Goal: Purchase product/service

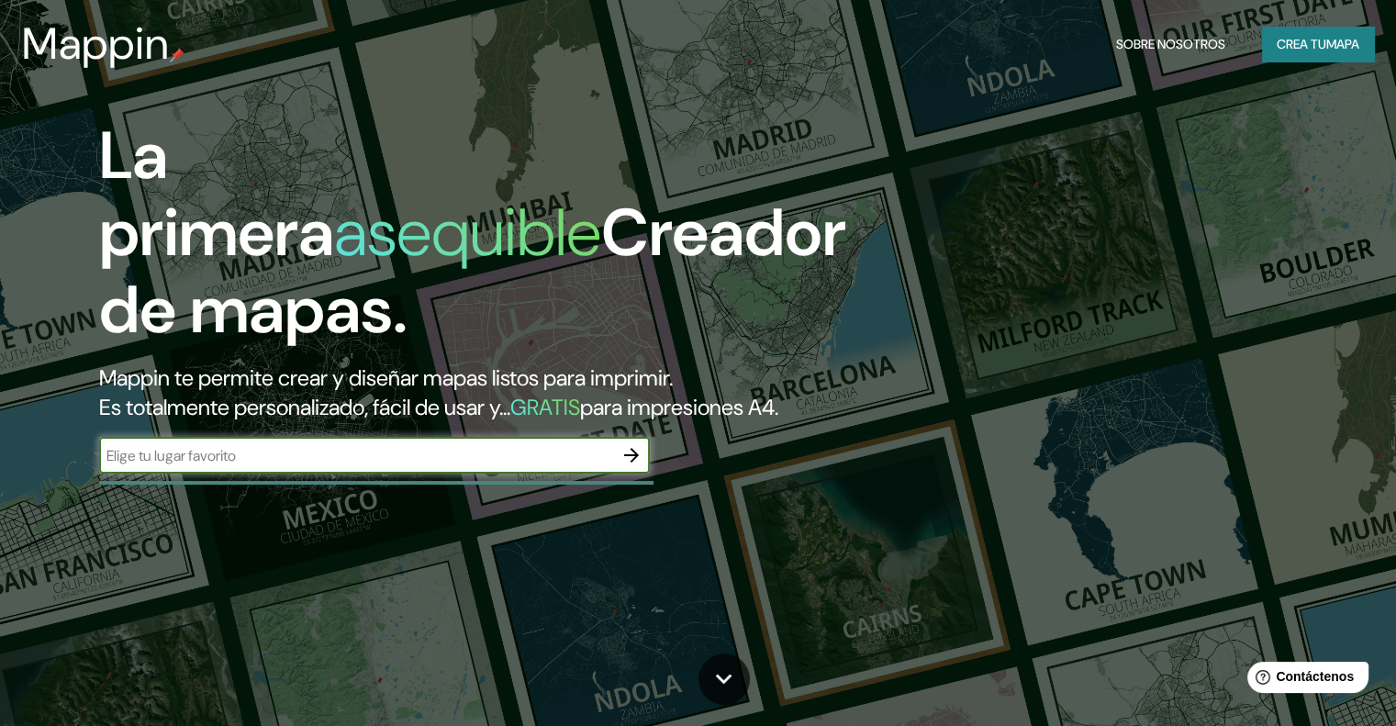
click at [570, 474] on div "​" at bounding box center [374, 455] width 551 height 37
click at [208, 466] on input "Huancabamba,Pasco" at bounding box center [356, 455] width 514 height 21
type input "Huancabamba, Pasco"
click at [631, 466] on icon "button" at bounding box center [631, 455] width 22 height 22
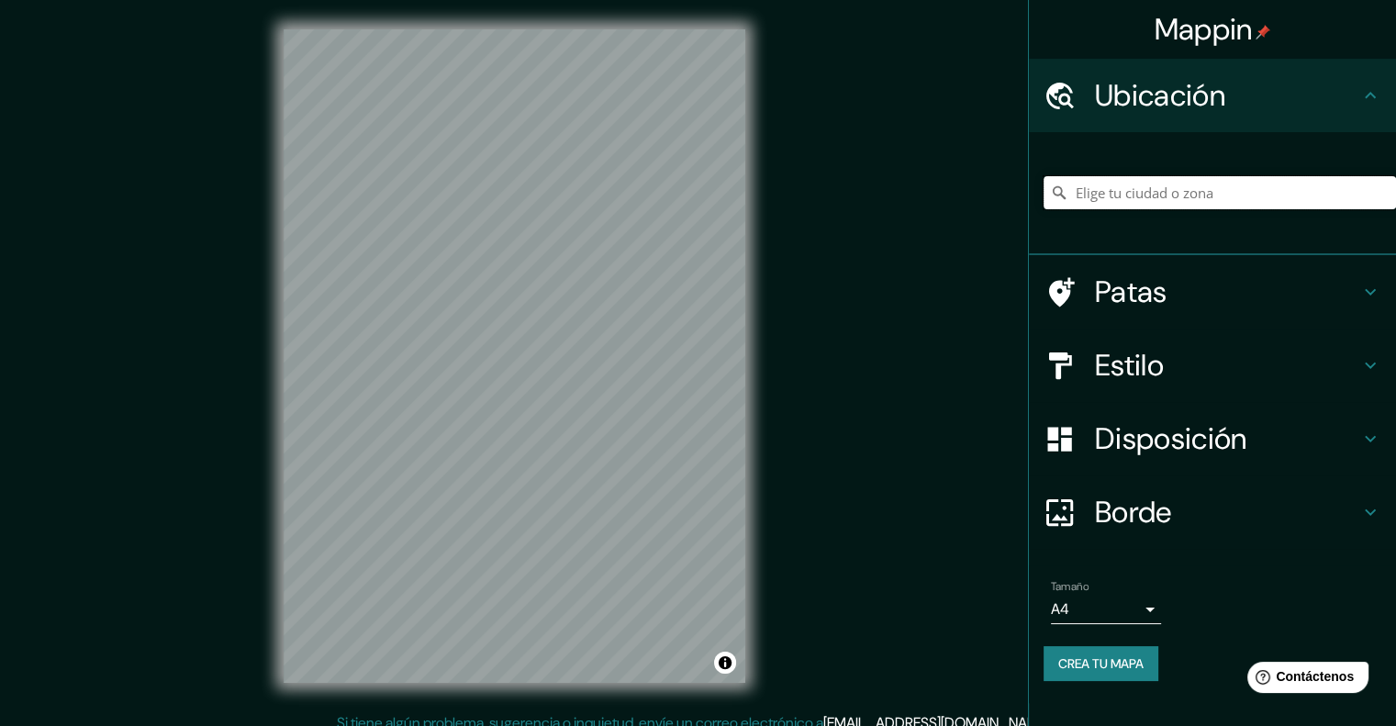
click at [1147, 194] on input "Elige tu ciudad o zona" at bounding box center [1219, 192] width 352 height 33
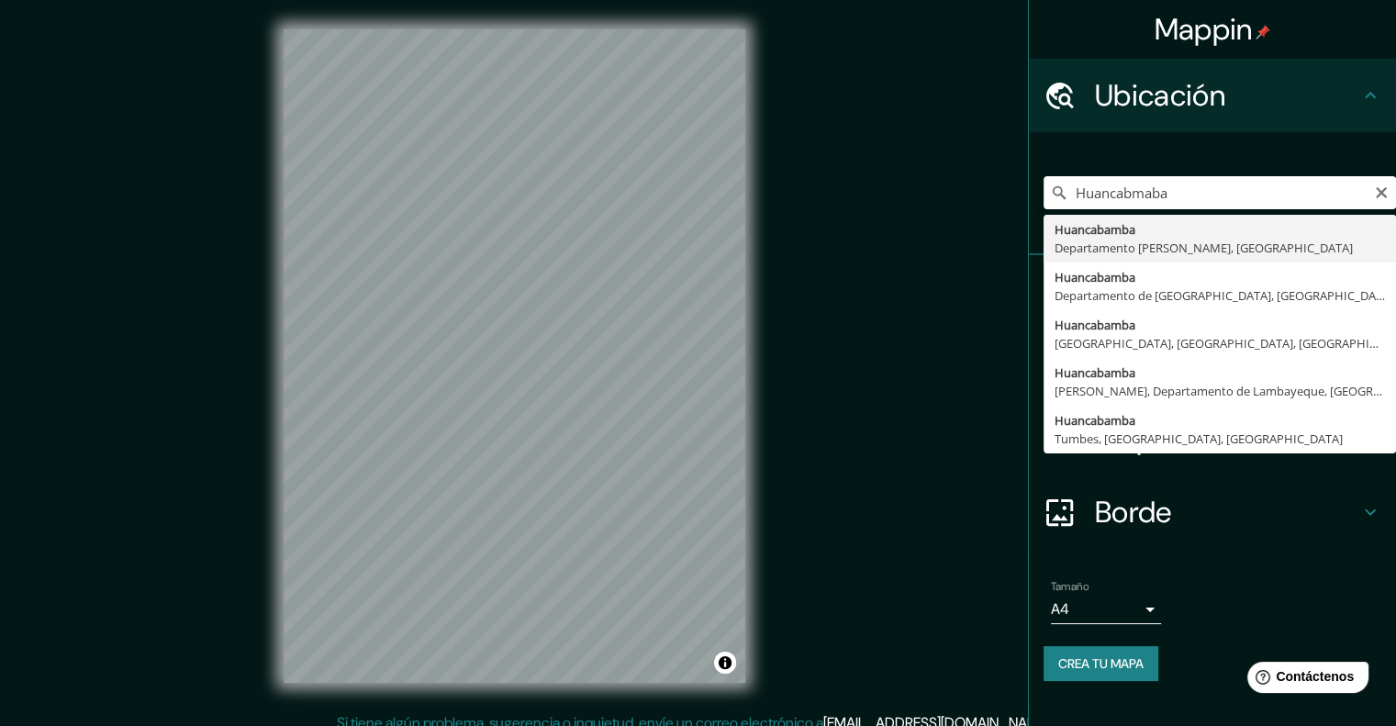
type input "Huancabamba, [GEOGRAPHIC_DATA][PERSON_NAME], [GEOGRAPHIC_DATA]"
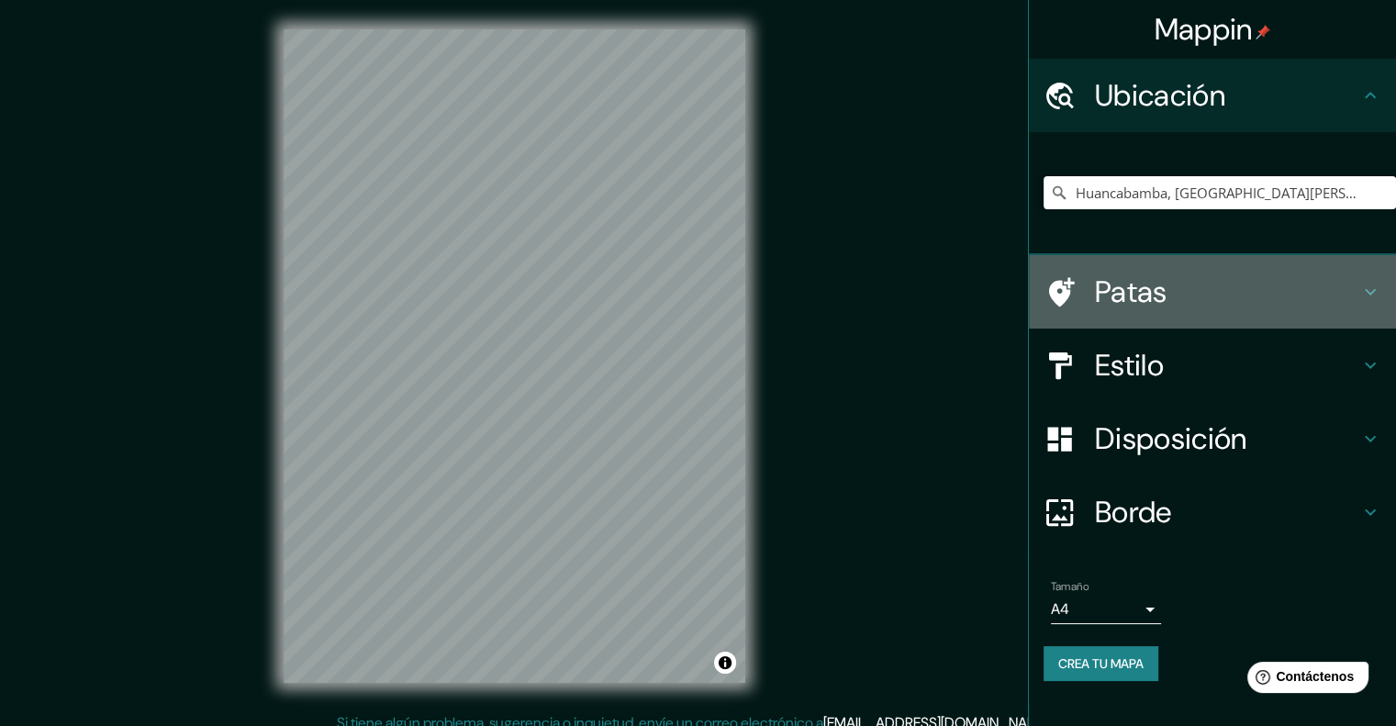
click at [1370, 292] on icon at bounding box center [1370, 292] width 11 height 6
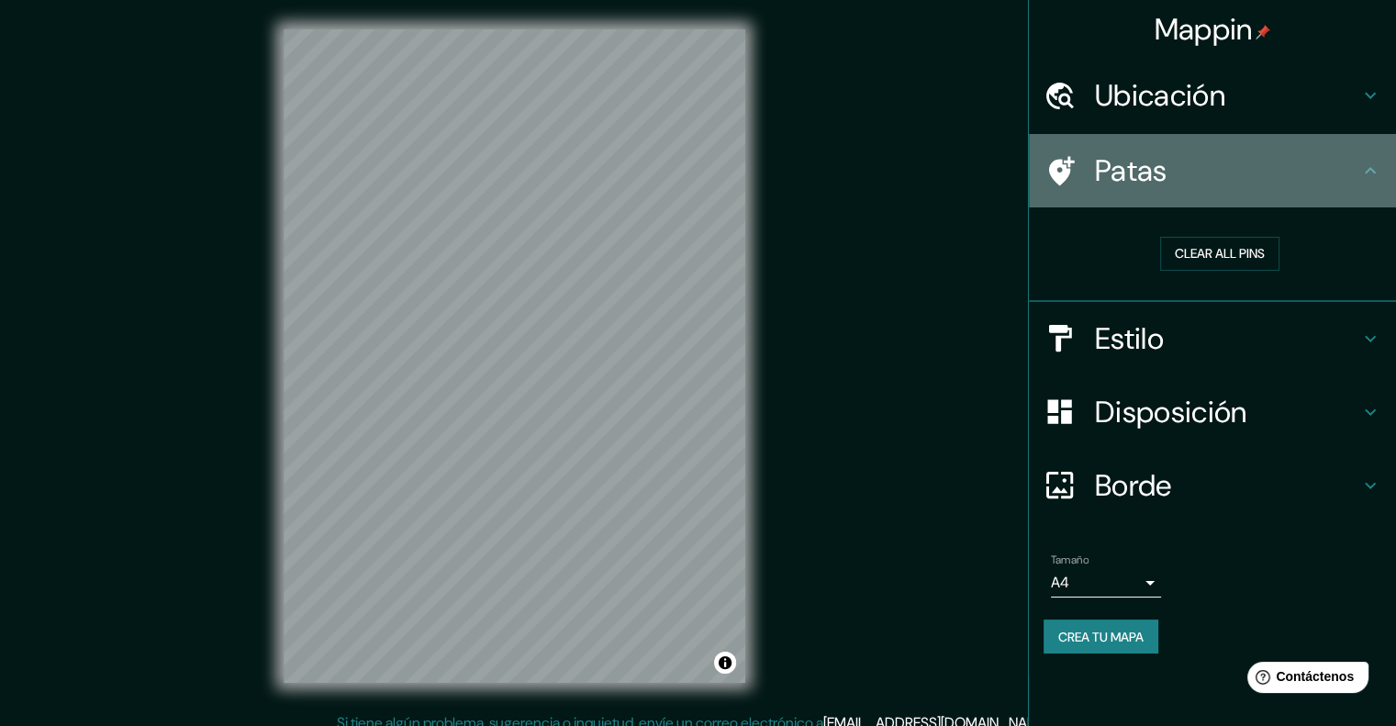
click at [1369, 169] on icon at bounding box center [1370, 170] width 11 height 6
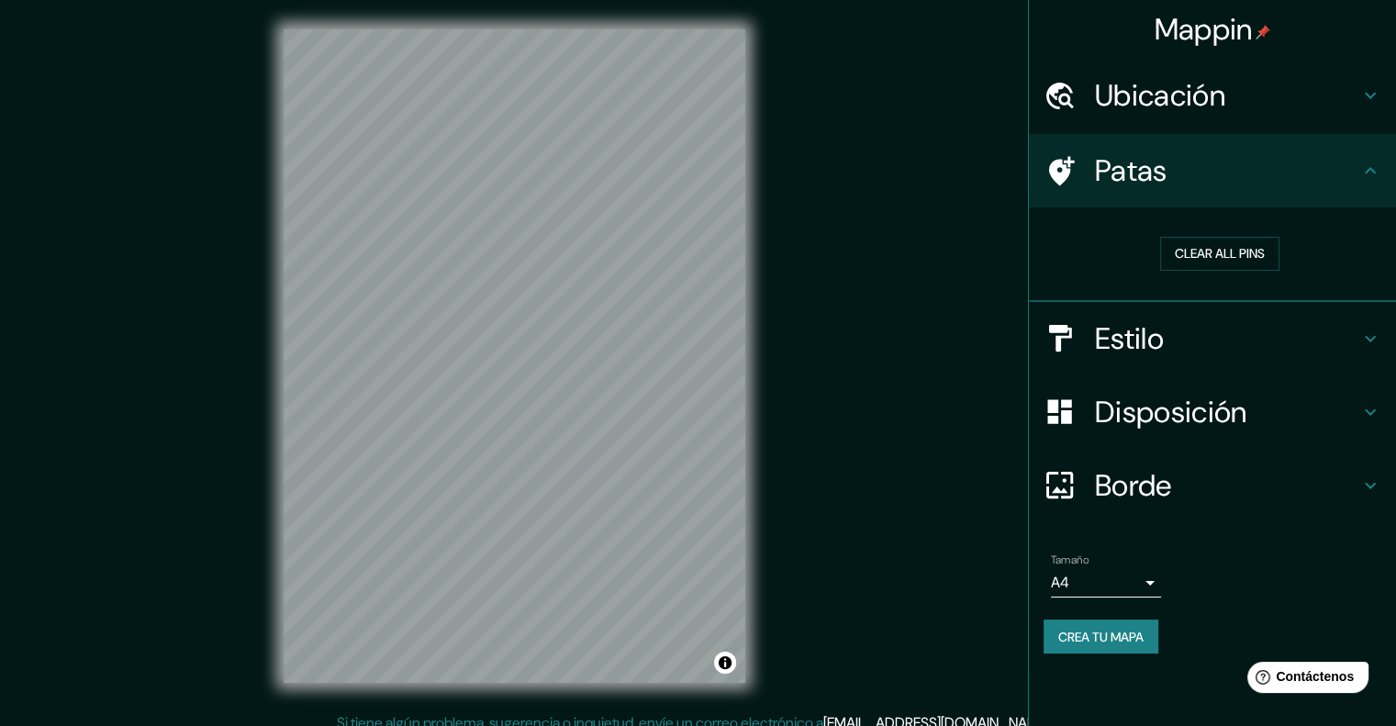
click at [1127, 184] on font "Patas" at bounding box center [1131, 170] width 72 height 39
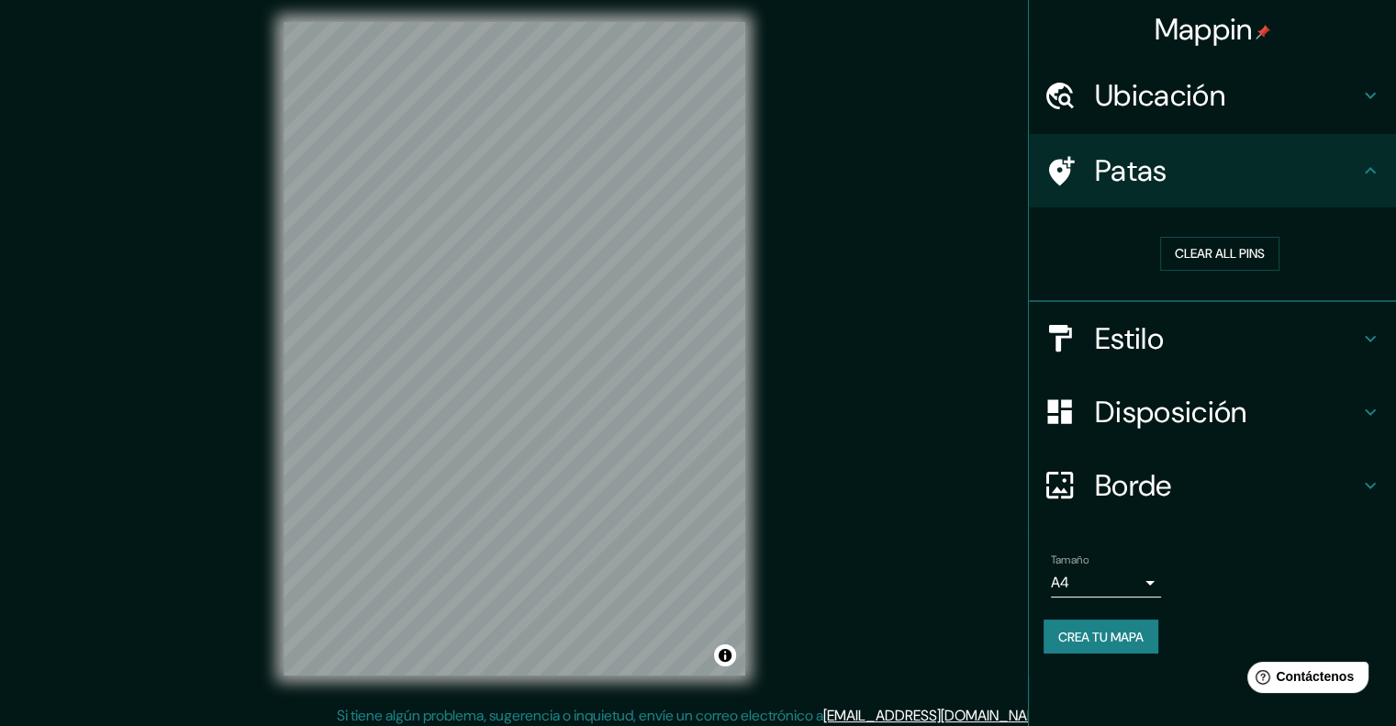
scroll to position [15, 0]
